Goal: Participate in discussion

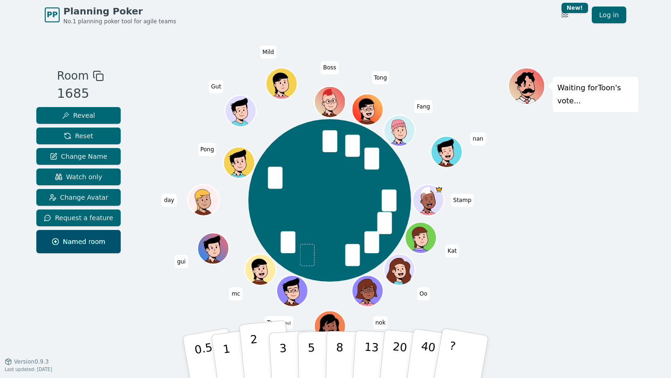
click at [251, 352] on p "2" at bounding box center [256, 358] width 12 height 51
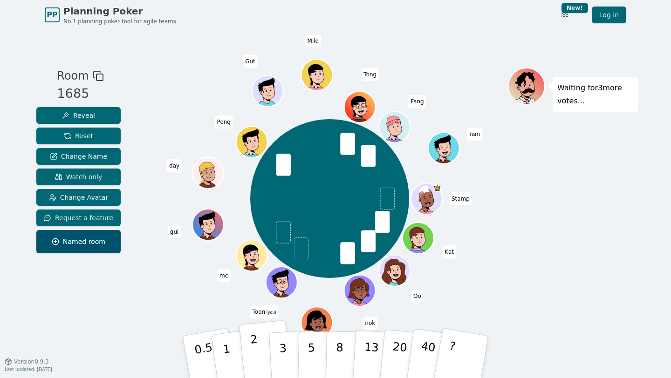
click at [248, 348] on button "2" at bounding box center [265, 358] width 53 height 74
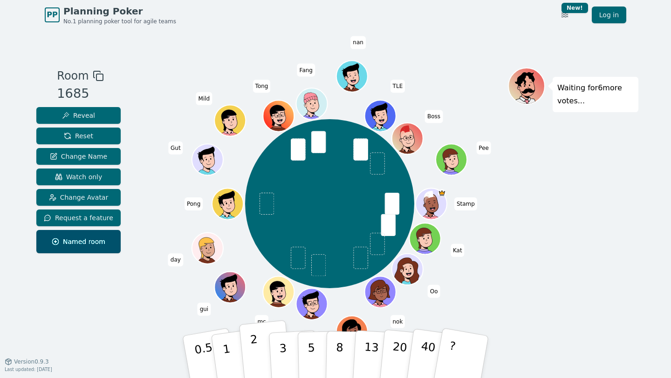
click at [258, 351] on button "2" at bounding box center [265, 358] width 53 height 74
click at [150, 303] on div "Room 1685 Reveal Reset Change Name Watch only Change Avatar Request a feature N…" at bounding box center [336, 196] width 606 height 256
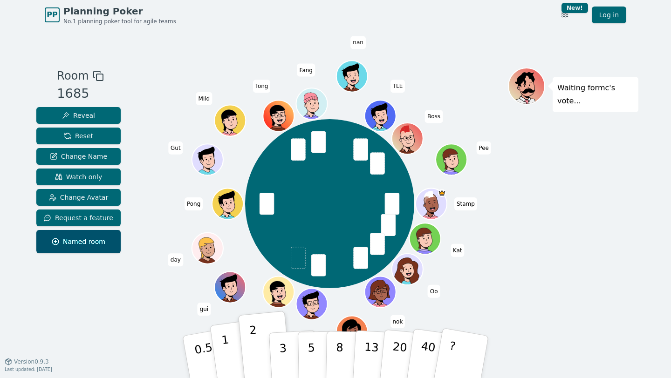
click at [229, 353] on button "1" at bounding box center [237, 357] width 55 height 75
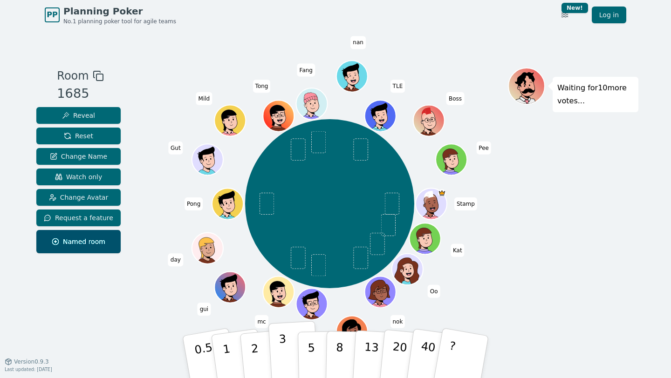
click at [281, 344] on p "3" at bounding box center [284, 358] width 10 height 51
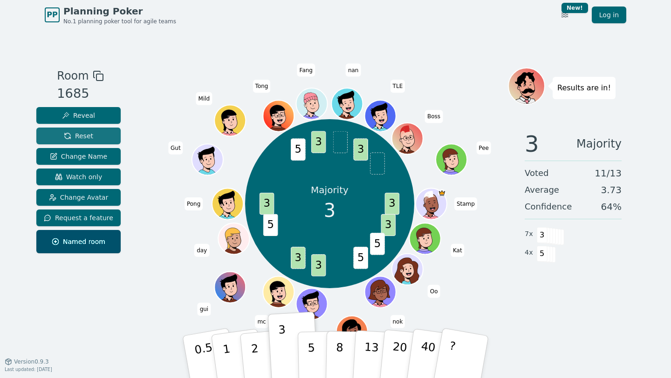
click at [96, 137] on button "Reset" at bounding box center [78, 136] width 84 height 17
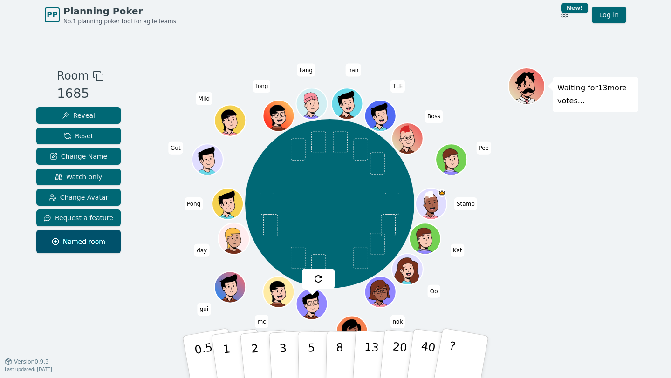
click at [160, 181] on div "Stamp Kat Oo nok [PERSON_NAME] (you) mc gui day Pong Gut Mild [PERSON_NAME] [PE…" at bounding box center [329, 203] width 356 height 239
click at [157, 298] on div "Stamp Kat Oo nok [PERSON_NAME] (you) mc gui day Pong Gut Mild [PERSON_NAME] [PE…" at bounding box center [329, 203] width 356 height 239
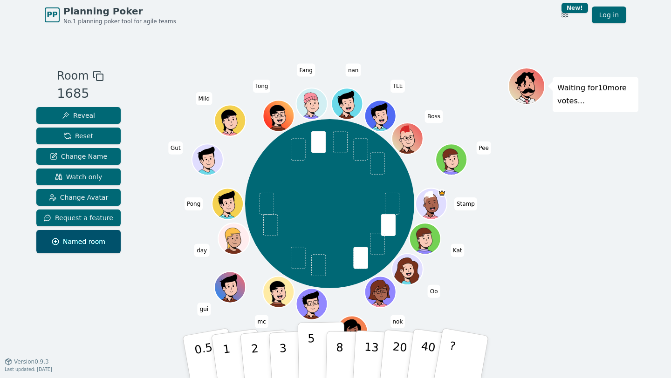
click at [318, 349] on button "5" at bounding box center [322, 357] width 48 height 71
click at [148, 320] on div "Room 1685 Reveal Reset Change Name Watch only Change Avatar Request a feature N…" at bounding box center [336, 196] width 606 height 256
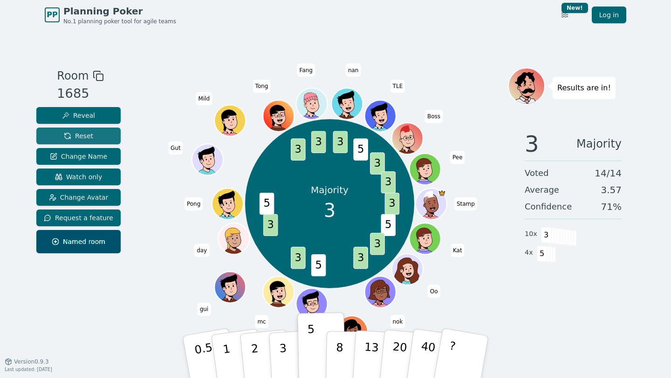
click at [75, 128] on button "Reset" at bounding box center [78, 136] width 84 height 17
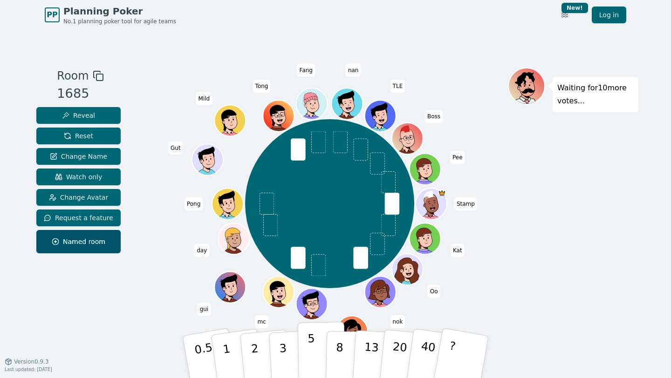
click at [308, 343] on p "5" at bounding box center [311, 357] width 8 height 50
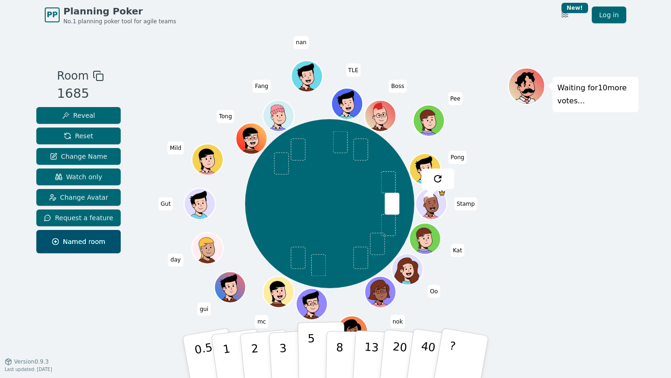
click at [314, 343] on button "5" at bounding box center [322, 357] width 48 height 71
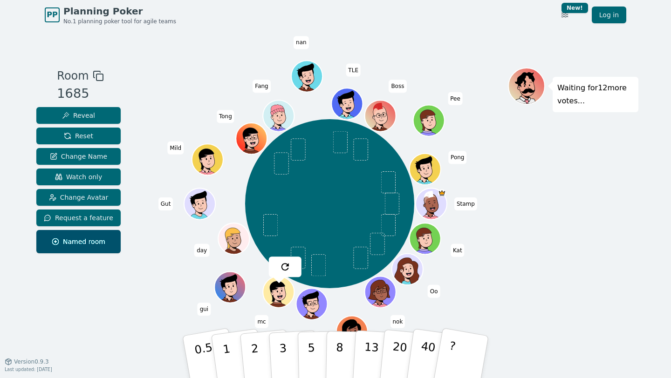
click at [133, 100] on div "Room 1685 Reveal Reset Change Name Watch only Change Avatar Request a feature N…" at bounding box center [336, 196] width 606 height 256
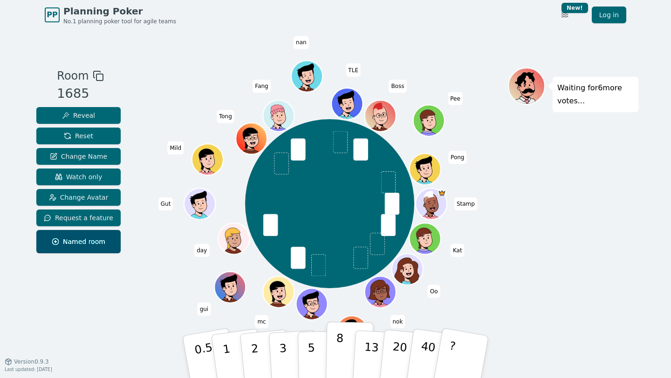
click at [333, 342] on button "8" at bounding box center [350, 357] width 48 height 71
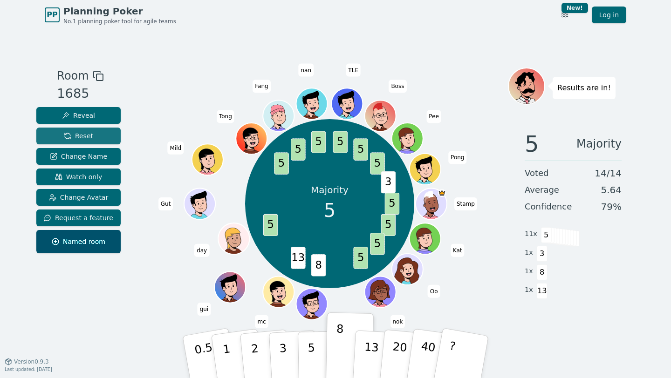
click at [91, 137] on button "Reset" at bounding box center [78, 136] width 84 height 17
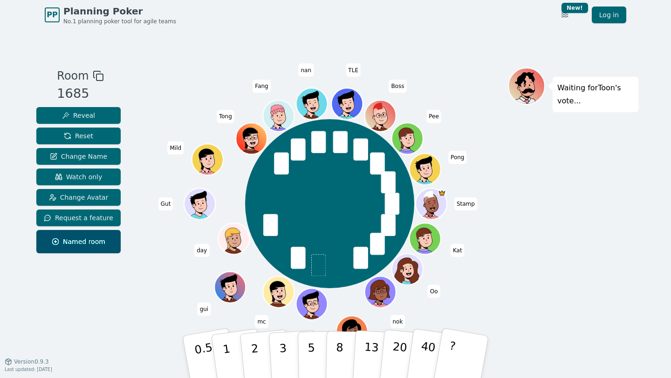
click at [479, 266] on div "Stamp Kat Oo nok [PERSON_NAME] (you) mc gui day Gut Mild [PERSON_NAME] [PERSON_…" at bounding box center [329, 203] width 356 height 239
click at [288, 345] on button "3" at bounding box center [293, 357] width 51 height 73
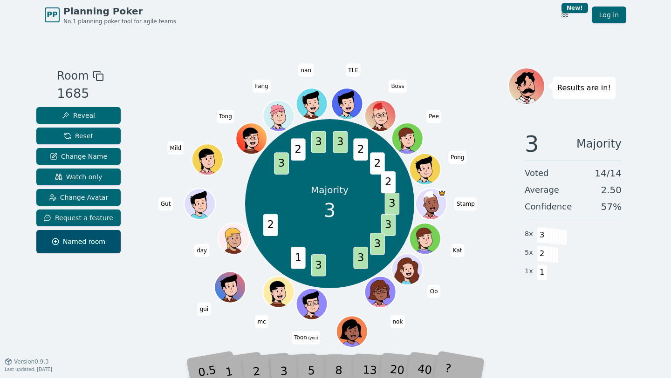
click at [154, 294] on div "Majority 3 3 3 3 3 3 1 2 3 2 3 3 2 2 2 Stamp Kat Oo nok [PERSON_NAME] (you) mc …" at bounding box center [329, 203] width 356 height 239
